Goal: Task Accomplishment & Management: Use online tool/utility

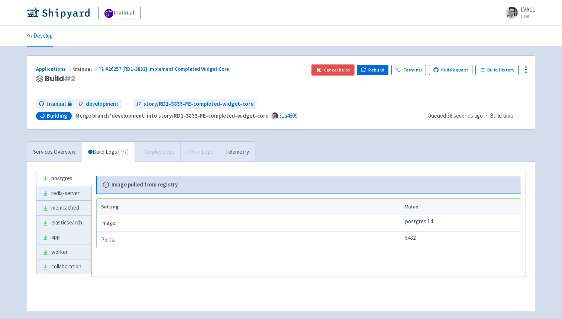
click at [334, 68] on button "Cancel build" at bounding box center [333, 70] width 42 height 10
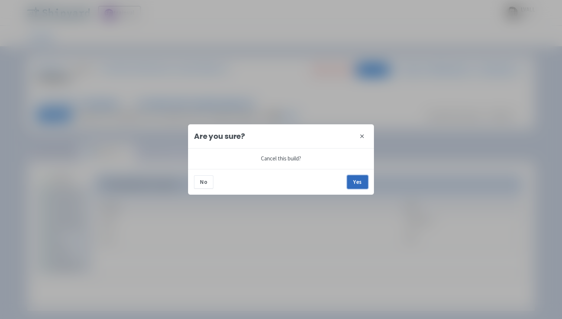
click at [361, 184] on button "Yes" at bounding box center [357, 181] width 21 height 13
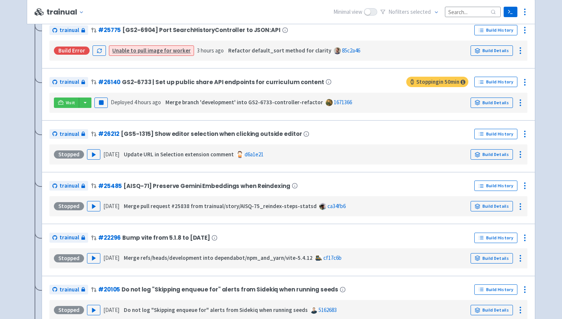
scroll to position [650, 0]
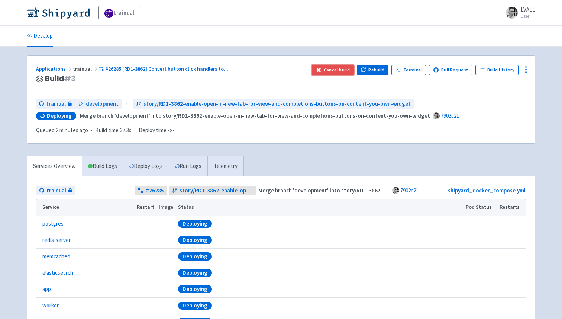
click at [345, 68] on button "Cancel build" at bounding box center [333, 70] width 42 height 10
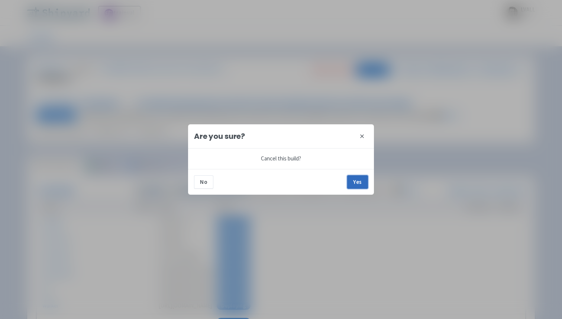
click at [355, 180] on button "Yes" at bounding box center [357, 181] width 21 height 13
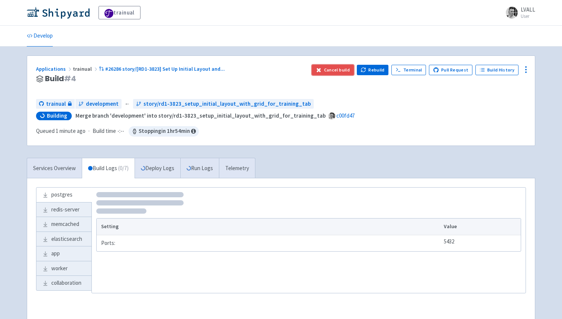
click at [336, 69] on button "Cancel build" at bounding box center [333, 70] width 42 height 10
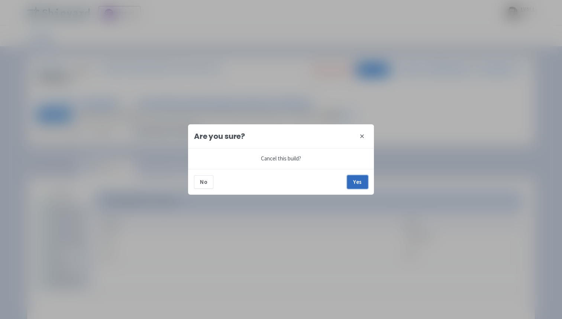
click at [364, 183] on button "Yes" at bounding box center [357, 181] width 21 height 13
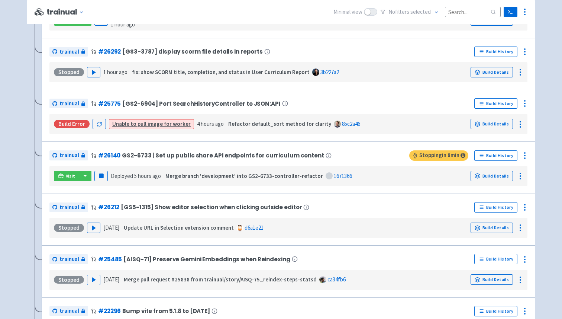
scroll to position [353, 0]
